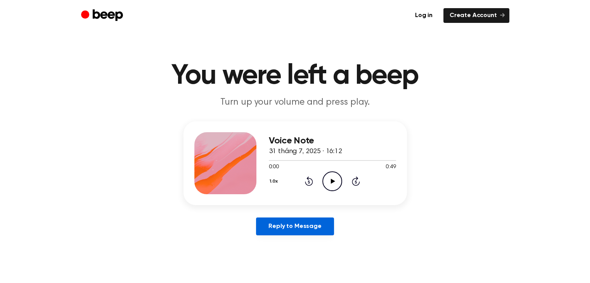
click at [324, 222] on link "Reply to Message" at bounding box center [295, 227] width 78 height 18
click at [333, 176] on icon "Play Audio" at bounding box center [332, 181] width 20 height 20
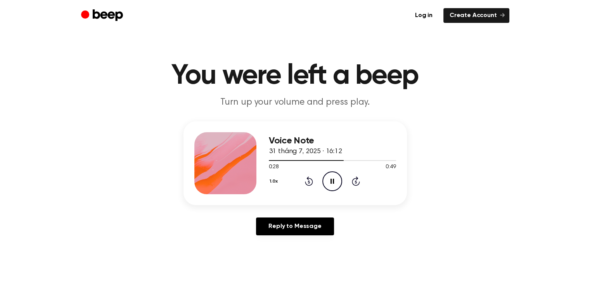
click at [331, 184] on icon "Pause Audio" at bounding box center [332, 181] width 20 height 20
click at [336, 177] on icon "Play Audio" at bounding box center [332, 181] width 20 height 20
